Goal: Transaction & Acquisition: Purchase product/service

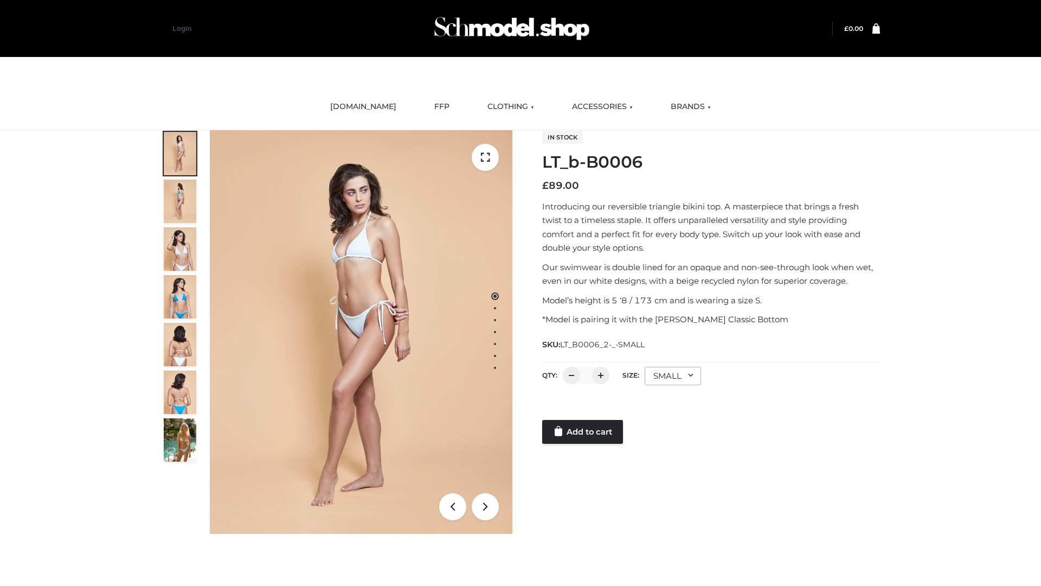
click at [583, 432] on link "Add to cart" at bounding box center [582, 432] width 81 height 24
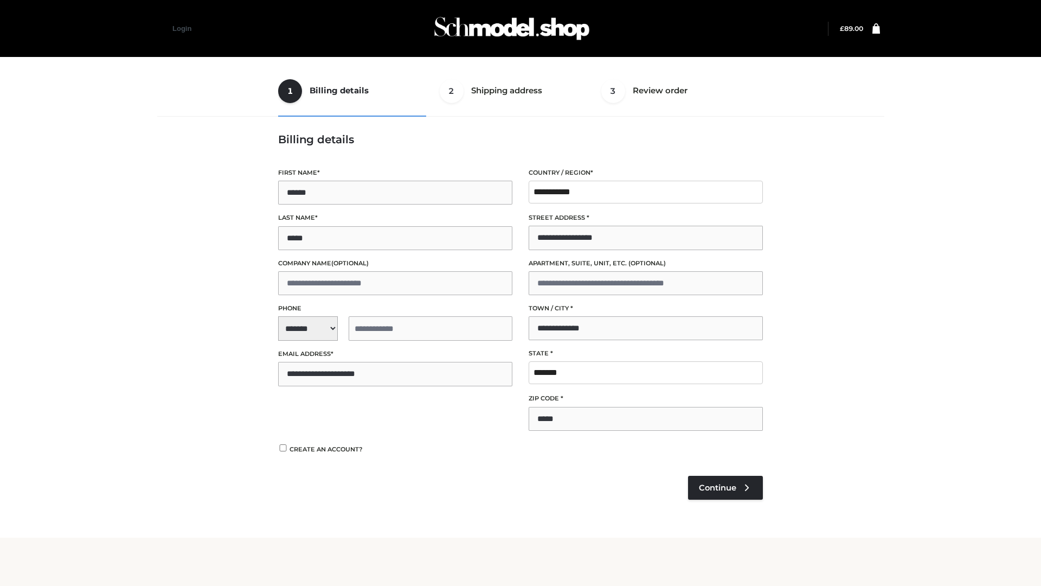
select select "**"
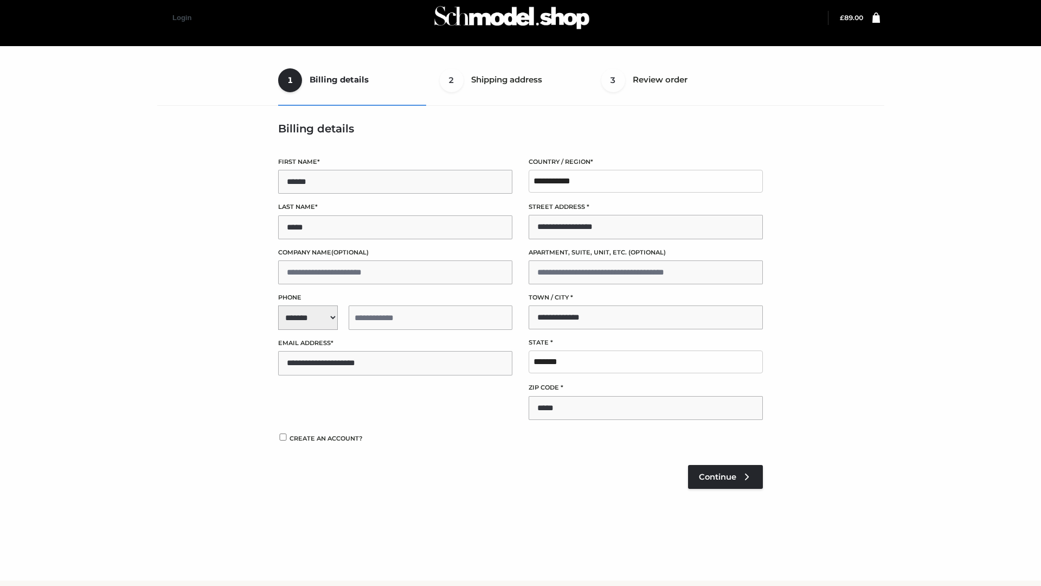
scroll to position [11, 0]
